Goal: Check status: Check status

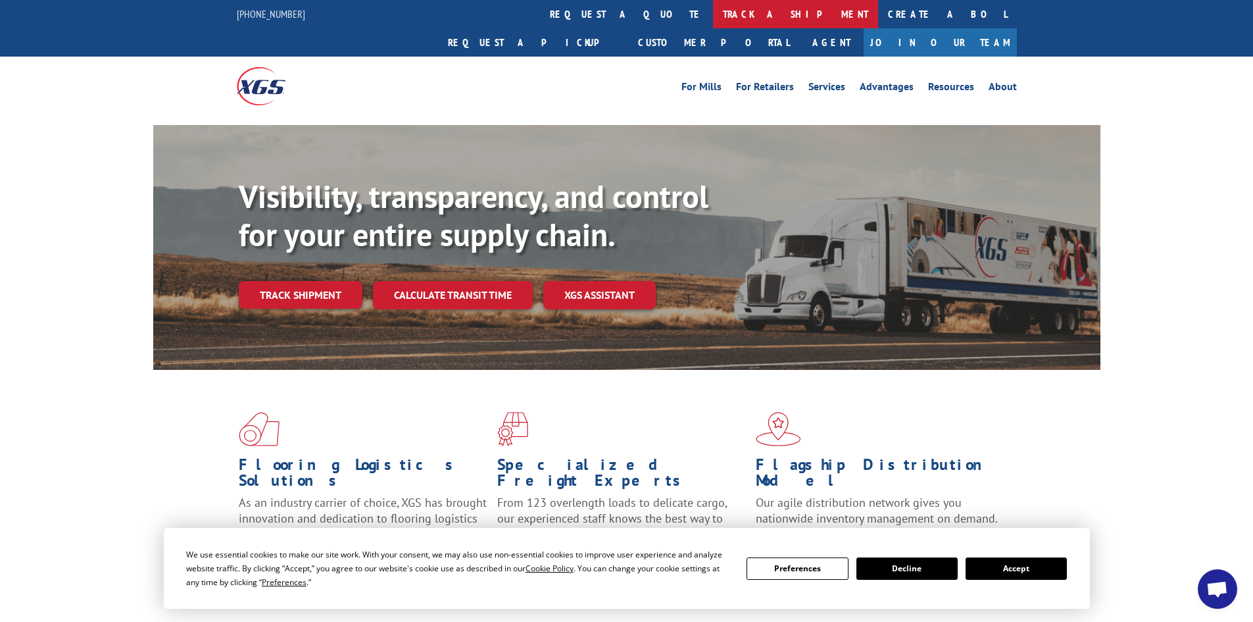
click at [713, 18] on link "track a shipment" at bounding box center [795, 14] width 165 height 28
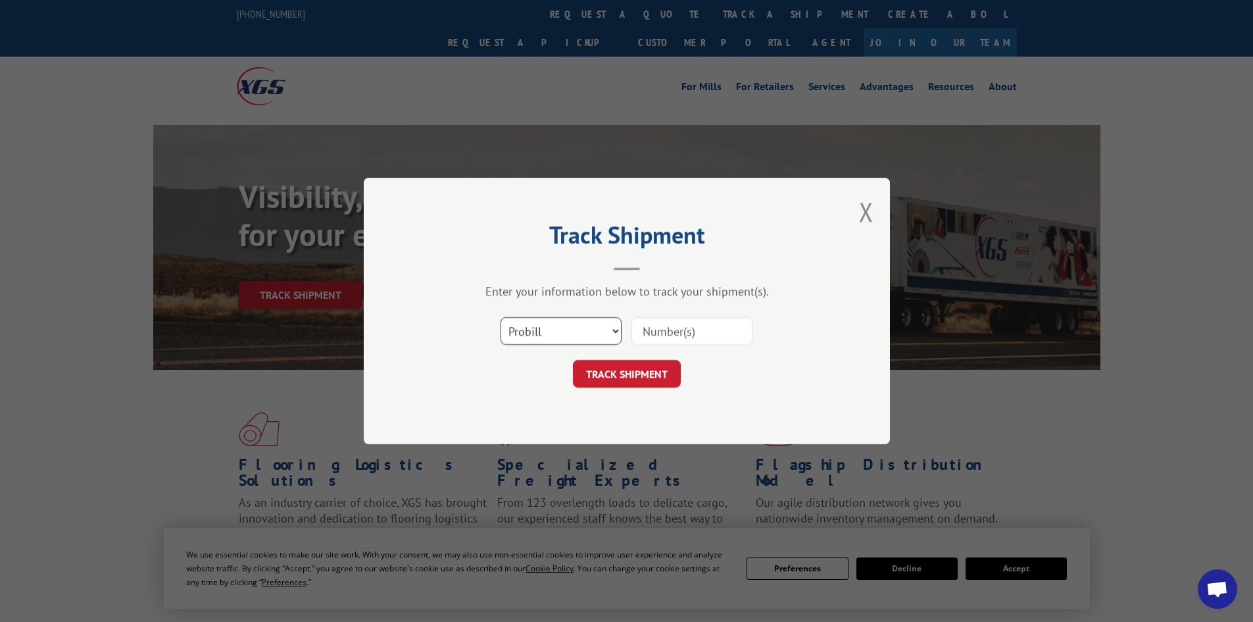
click at [565, 331] on select "Select category... Probill BOL PO" at bounding box center [561, 331] width 121 height 28
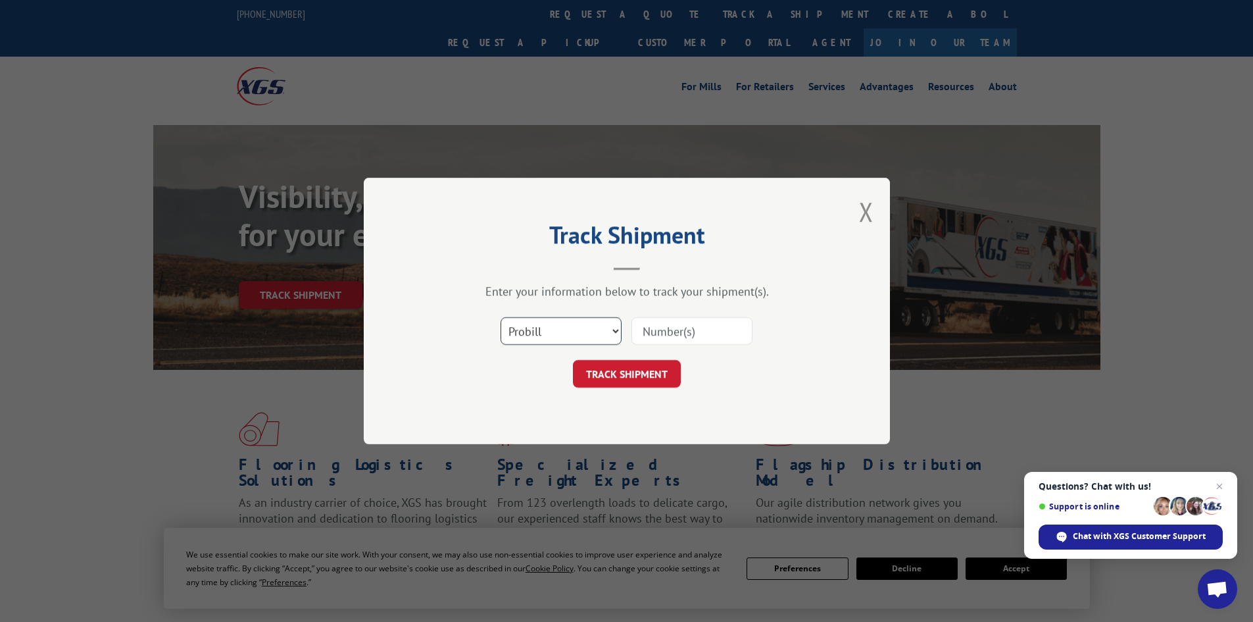
select select "po"
click at [501, 317] on select "Select category... Probill BOL PO" at bounding box center [561, 331] width 121 height 28
click at [699, 332] on input at bounding box center [692, 331] width 121 height 28
paste input "15472441"
type input "15472441"
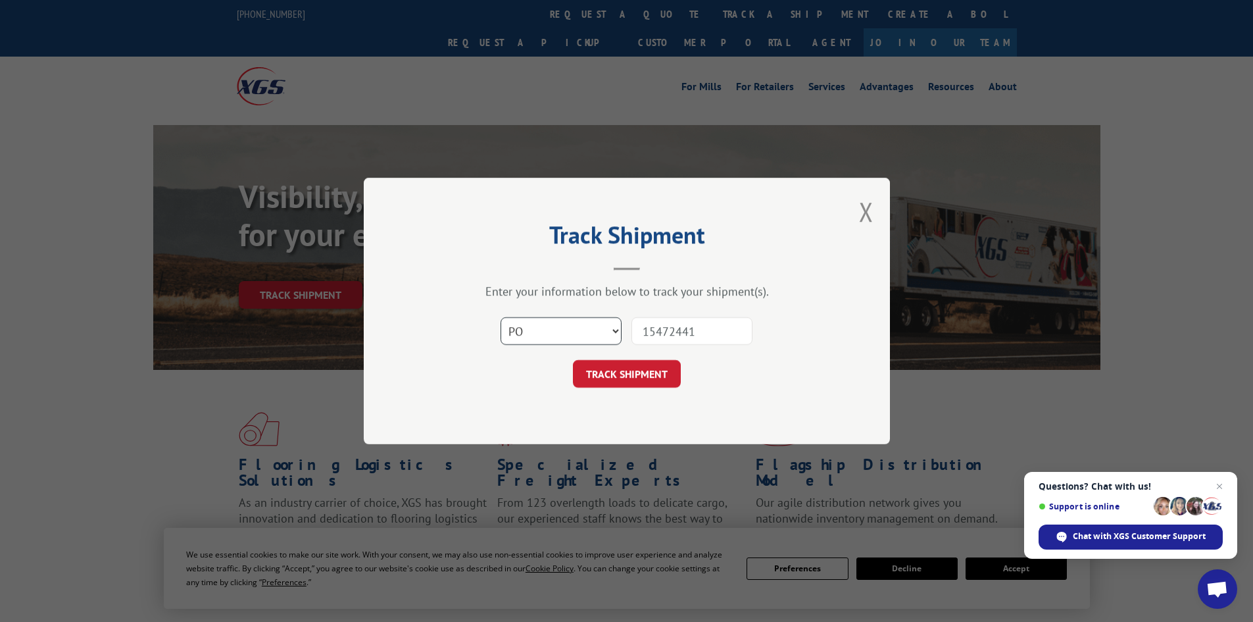
click at [565, 335] on select "Select category... Probill BOL PO" at bounding box center [561, 331] width 121 height 28
select select "probill"
click at [501, 317] on select "Select category... Probill BOL PO" at bounding box center [561, 331] width 121 height 28
click at [634, 363] on button "TRACK SHIPMENT" at bounding box center [627, 374] width 108 height 28
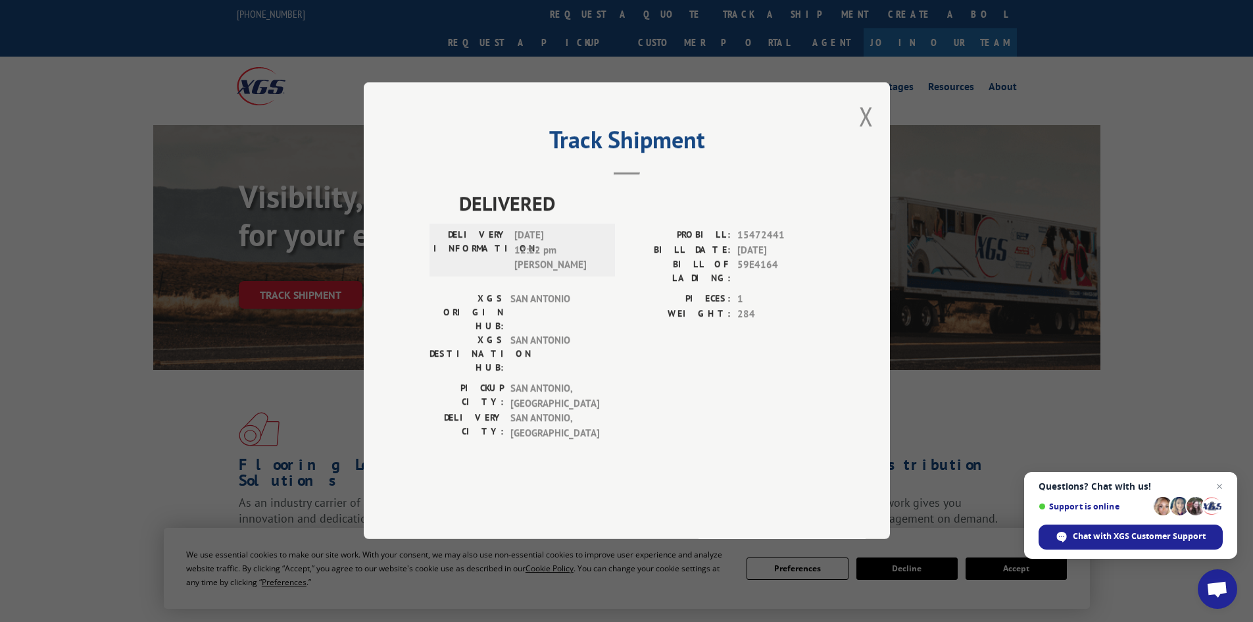
click at [538, 273] on span "[DATE] 12:22 pm [PERSON_NAME]" at bounding box center [558, 250] width 89 height 45
click at [539, 273] on span "[DATE] 12:22 pm [PERSON_NAME]" at bounding box center [558, 250] width 89 height 45
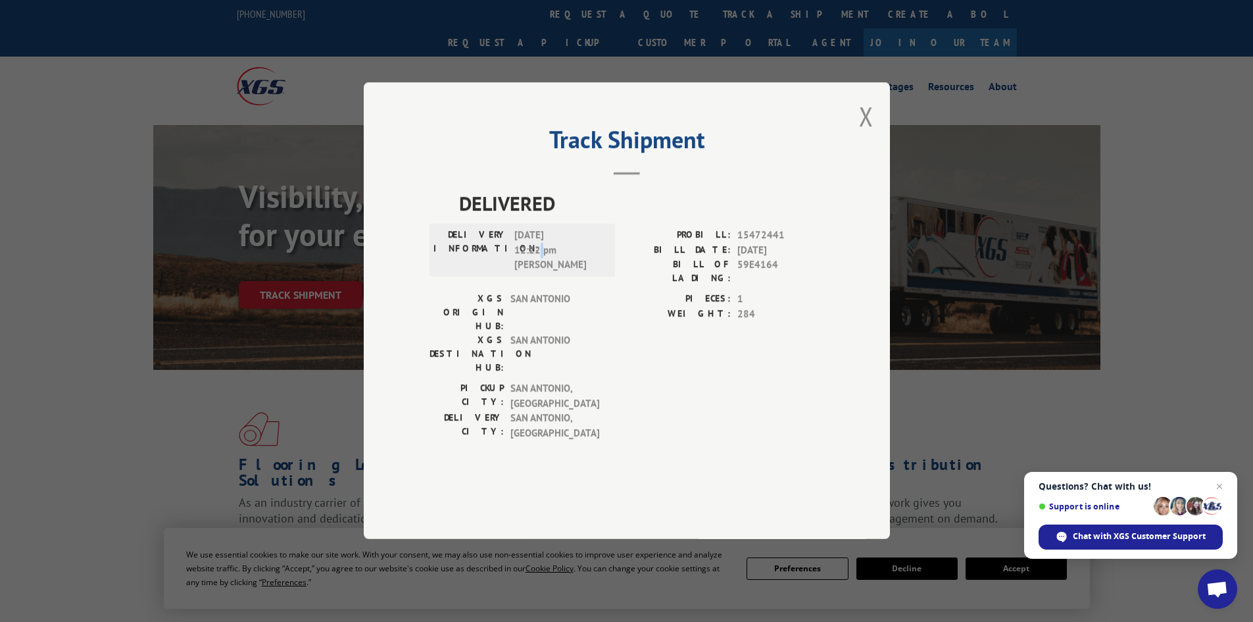
click at [542, 273] on span "[DATE] 12:22 pm [PERSON_NAME]" at bounding box center [558, 250] width 89 height 45
click at [543, 273] on span "[DATE] 12:22 pm [PERSON_NAME]" at bounding box center [558, 250] width 89 height 45
click at [738, 286] on span "59E4164" at bounding box center [781, 272] width 87 height 28
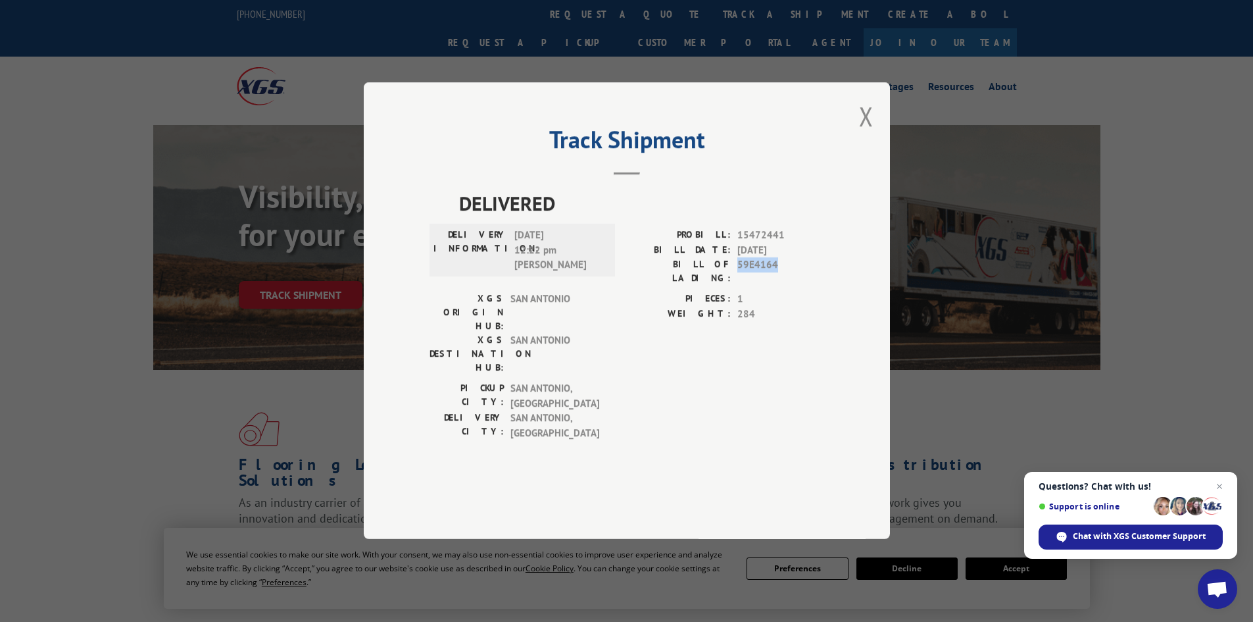
copy span "59E4164"
click at [1224, 491] on span "Close chat" at bounding box center [1220, 486] width 16 height 16
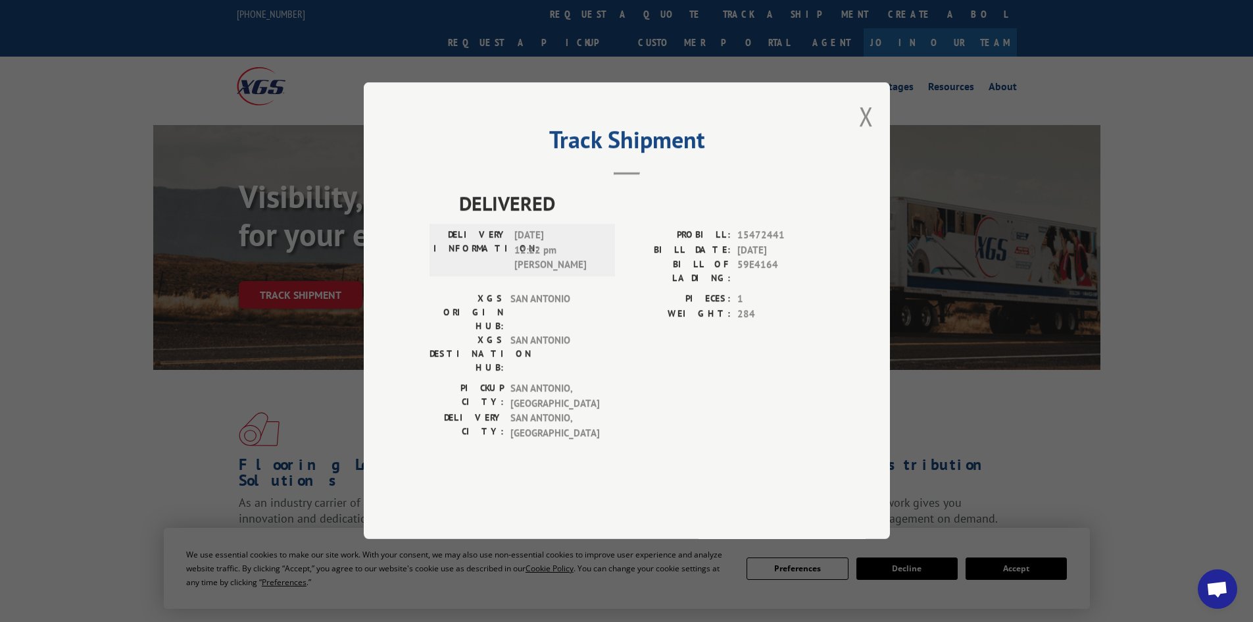
click at [582, 273] on span "[DATE] 12:22 pm [PERSON_NAME]" at bounding box center [558, 250] width 89 height 45
click at [526, 273] on span "[DATE] 12:22 pm [PERSON_NAME]" at bounding box center [558, 250] width 89 height 45
click at [530, 273] on span "[DATE] 12:22 pm [PERSON_NAME]" at bounding box center [558, 250] width 89 height 45
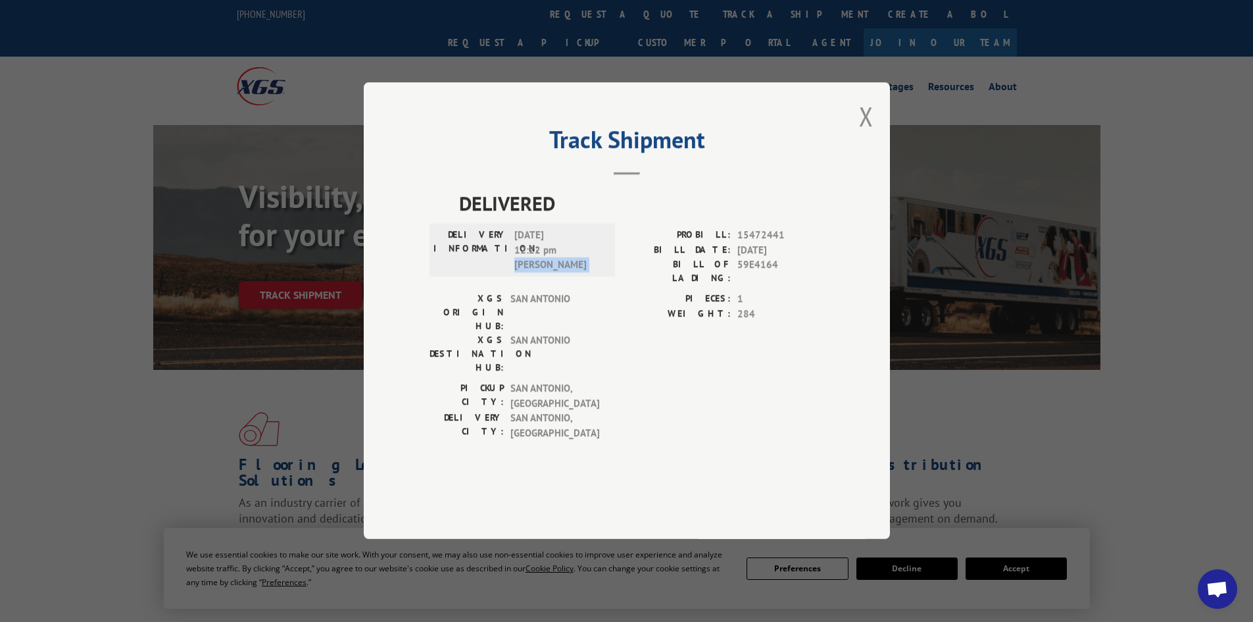
click at [530, 273] on span "[DATE] 12:22 pm [PERSON_NAME]" at bounding box center [558, 250] width 89 height 45
click at [536, 273] on span "[DATE] 12:22 pm [PERSON_NAME]" at bounding box center [558, 250] width 89 height 45
click at [543, 273] on span "[DATE] 12:22 pm [PERSON_NAME]" at bounding box center [558, 250] width 89 height 45
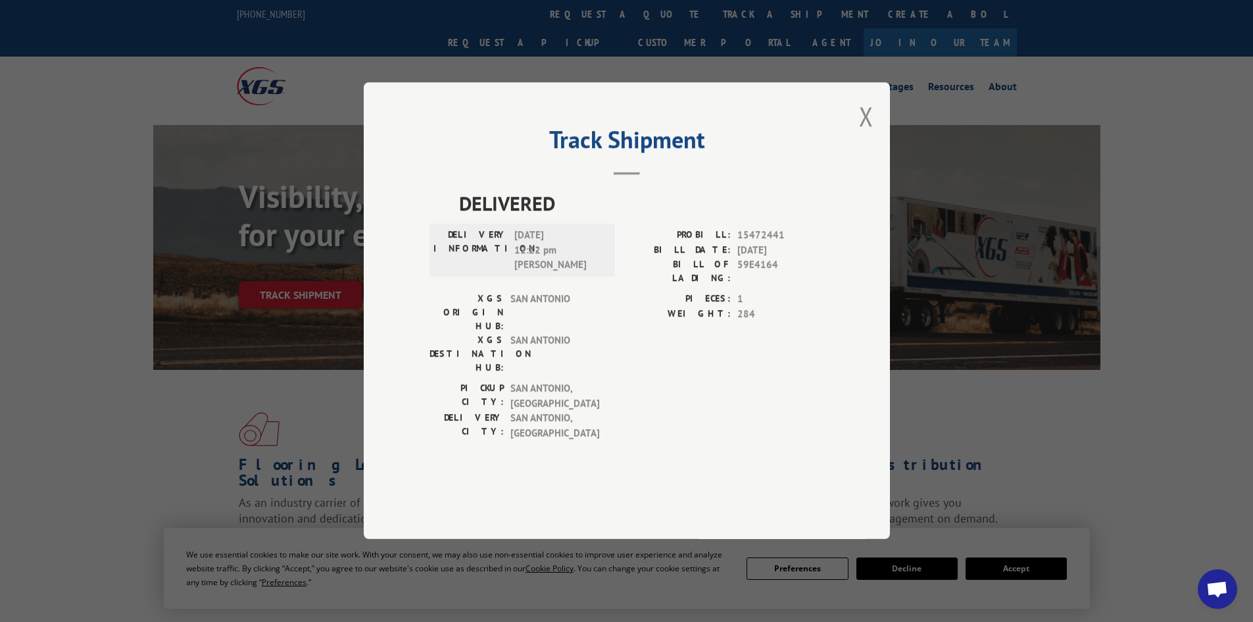
click at [522, 273] on span "[DATE] 12:22 pm [PERSON_NAME]" at bounding box center [558, 250] width 89 height 45
click at [520, 273] on span "[DATE] 12:22 pm [PERSON_NAME]" at bounding box center [558, 250] width 89 height 45
click at [514, 273] on div "DELIVERY INFORMATION: [DATE] 12:22 pm [PERSON_NAME]" at bounding box center [523, 250] width 178 height 45
click at [527, 273] on span "[DATE] 12:22 pm [PERSON_NAME]" at bounding box center [558, 250] width 89 height 45
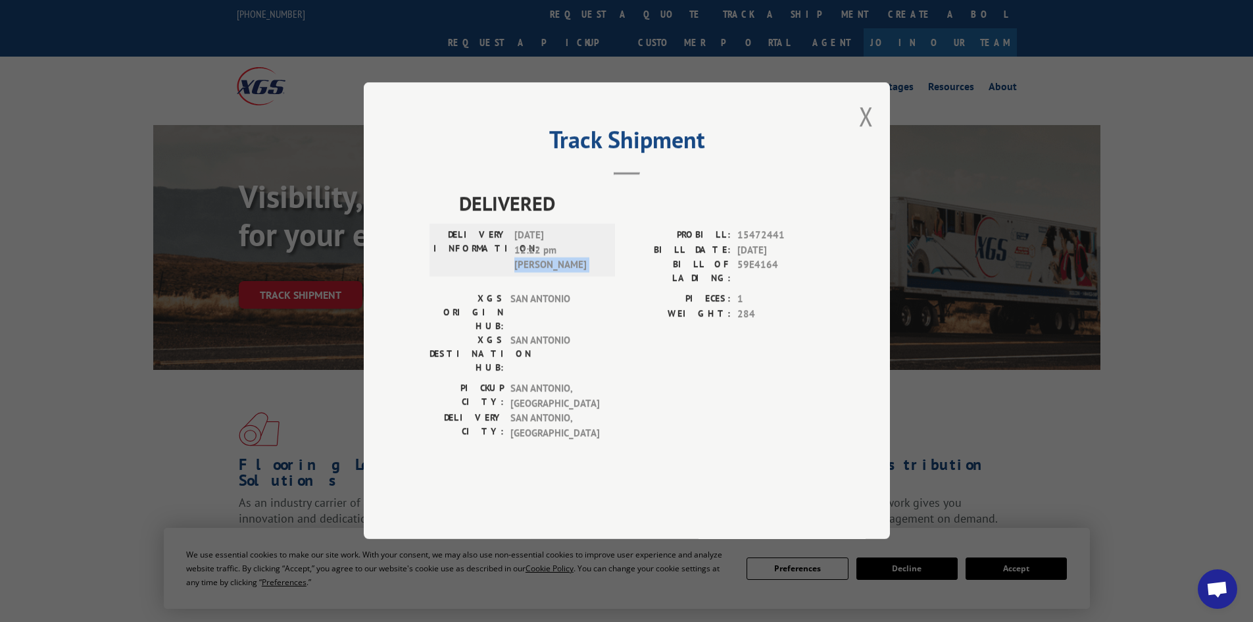
click at [527, 273] on span "[DATE] 12:22 pm [PERSON_NAME]" at bounding box center [558, 250] width 89 height 45
click at [1049, 445] on div "Track Shipment DELIVERED DELIVERY INFORMATION: [DATE] 12:22 pm [PERSON_NAME] PR…" at bounding box center [626, 311] width 1253 height 622
click at [757, 258] on span "[DATE]" at bounding box center [781, 250] width 87 height 15
click at [751, 243] on span "15472441" at bounding box center [781, 235] width 87 height 15
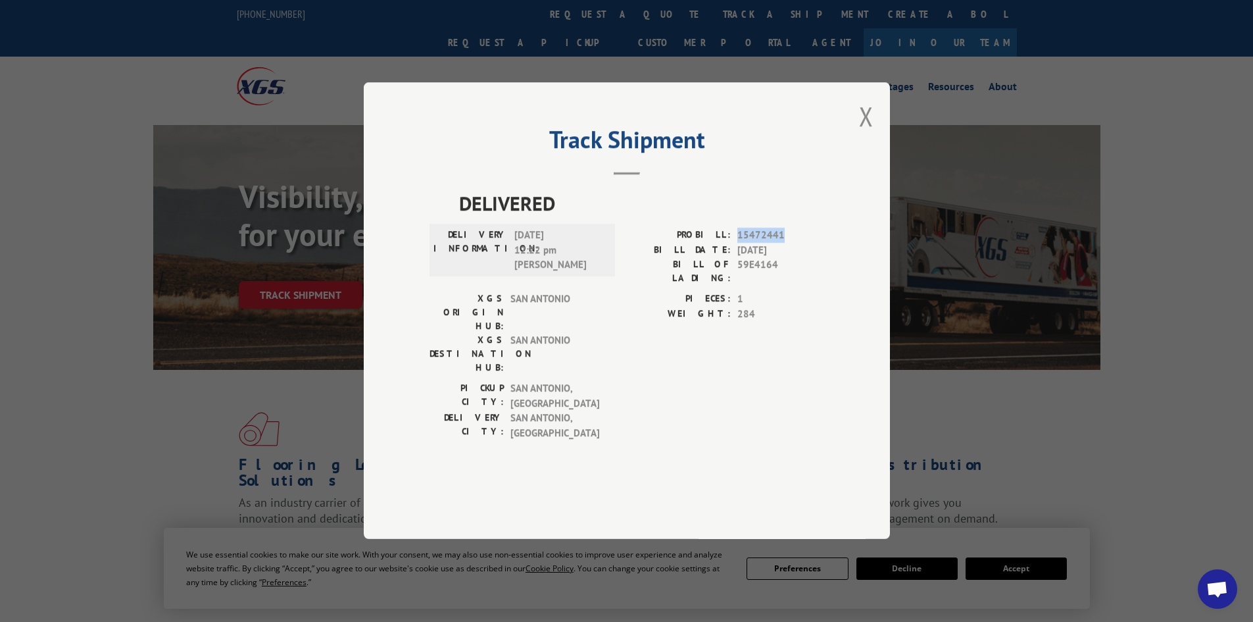
click at [751, 243] on span "15472441" at bounding box center [781, 235] width 87 height 15
copy span "15472441"
click at [860, 134] on button "Close modal" at bounding box center [866, 116] width 14 height 35
